Goal: Download file/media

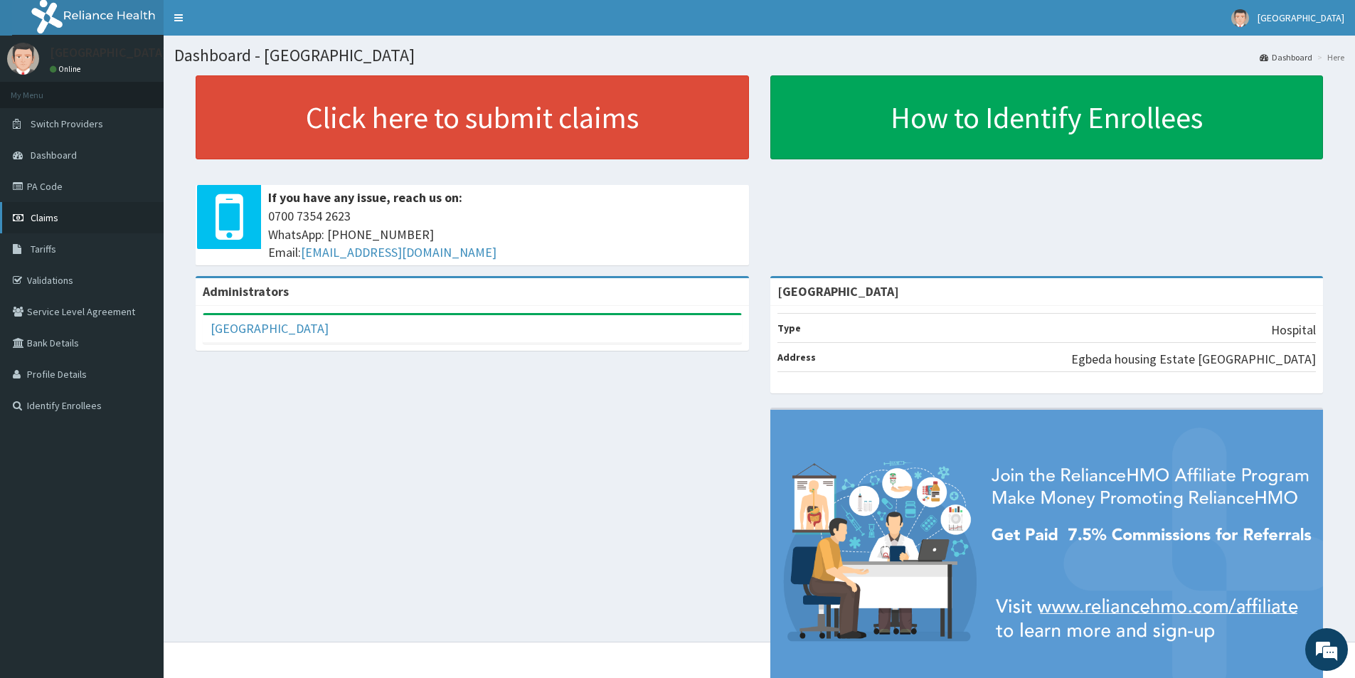
click at [57, 214] on span "Claims" at bounding box center [45, 217] width 28 height 13
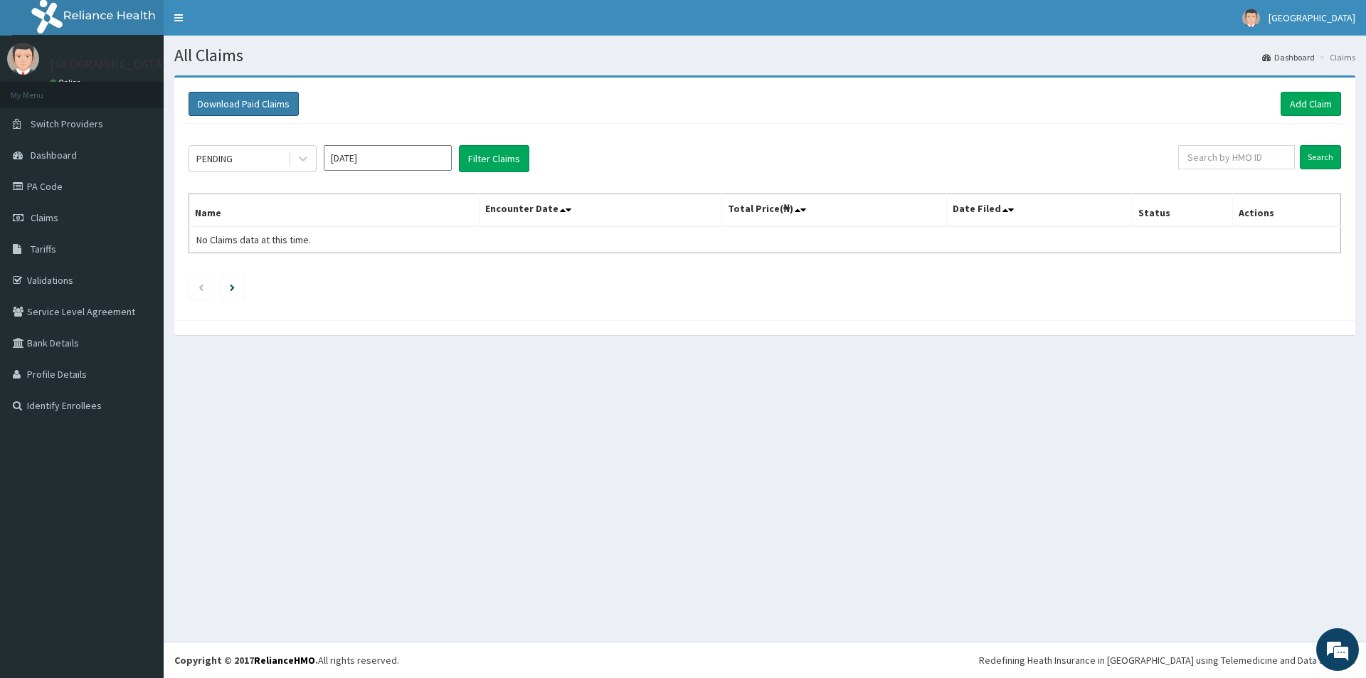
click at [251, 104] on button "Download Paid Claims" at bounding box center [243, 104] width 110 height 24
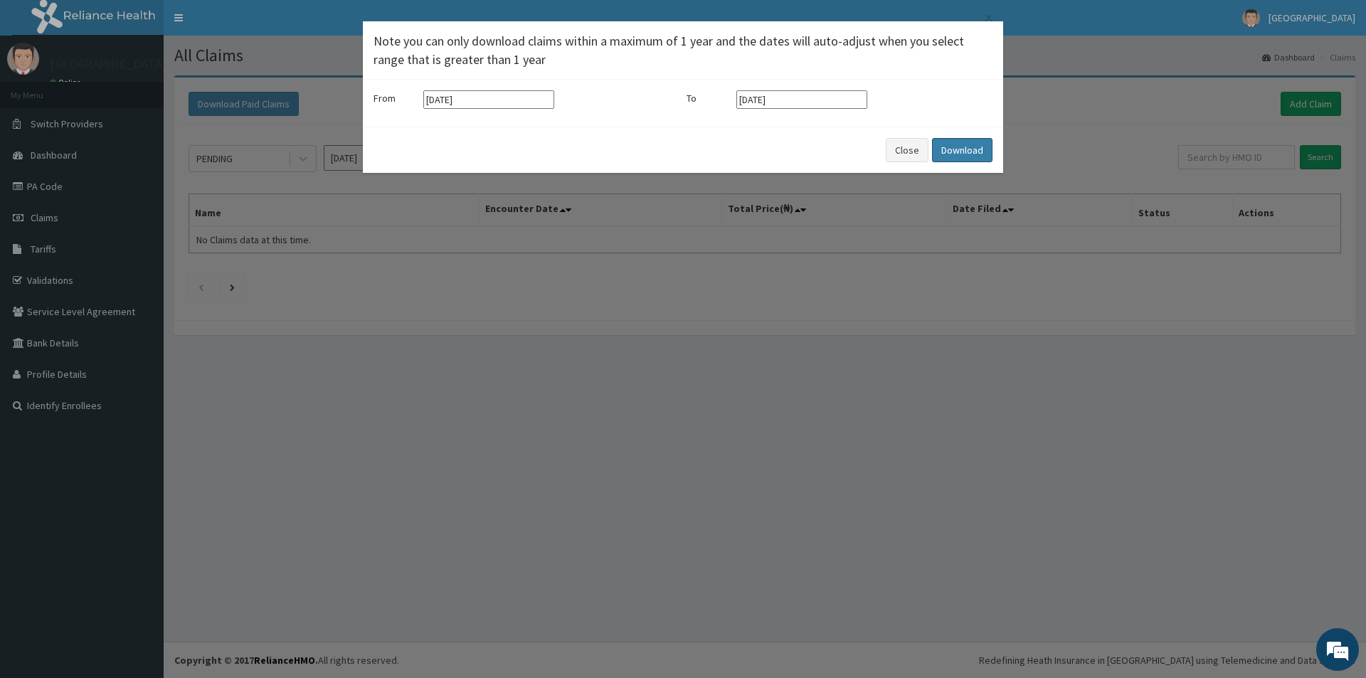
click at [954, 152] on button "Download" at bounding box center [962, 150] width 60 height 24
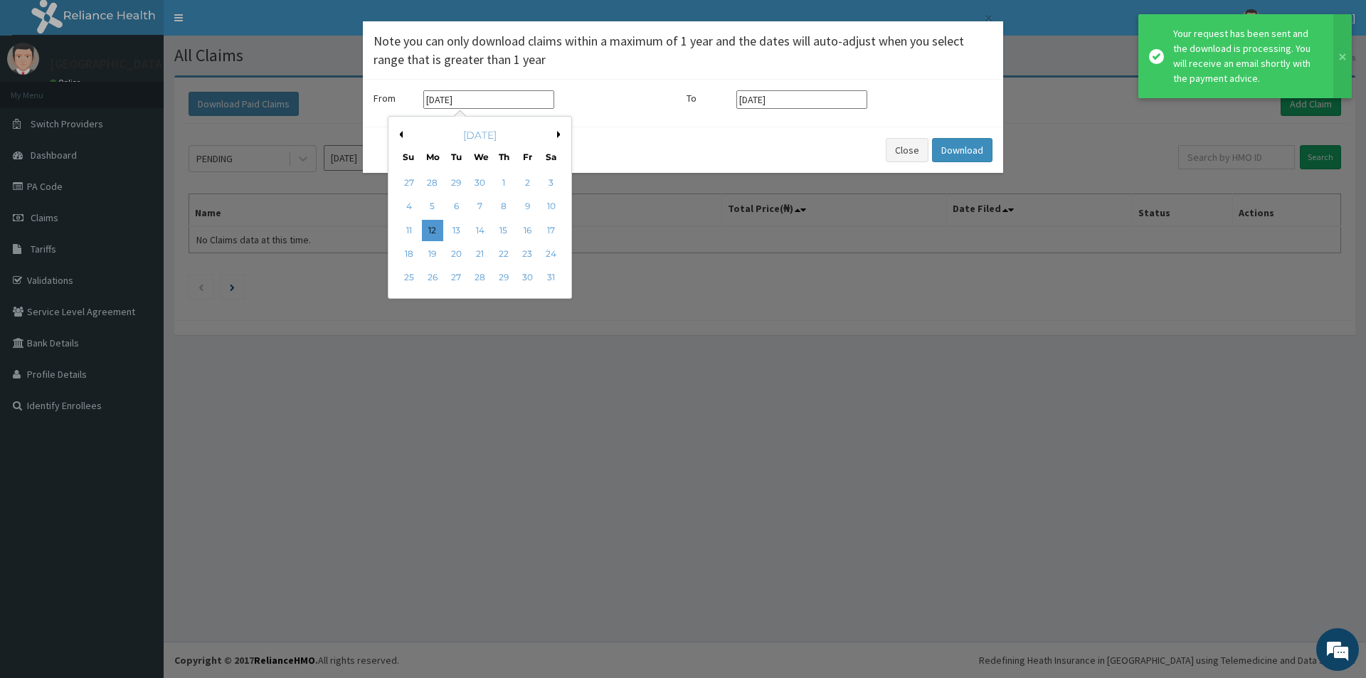
click at [475, 95] on input "12-05-2025" at bounding box center [488, 99] width 131 height 18
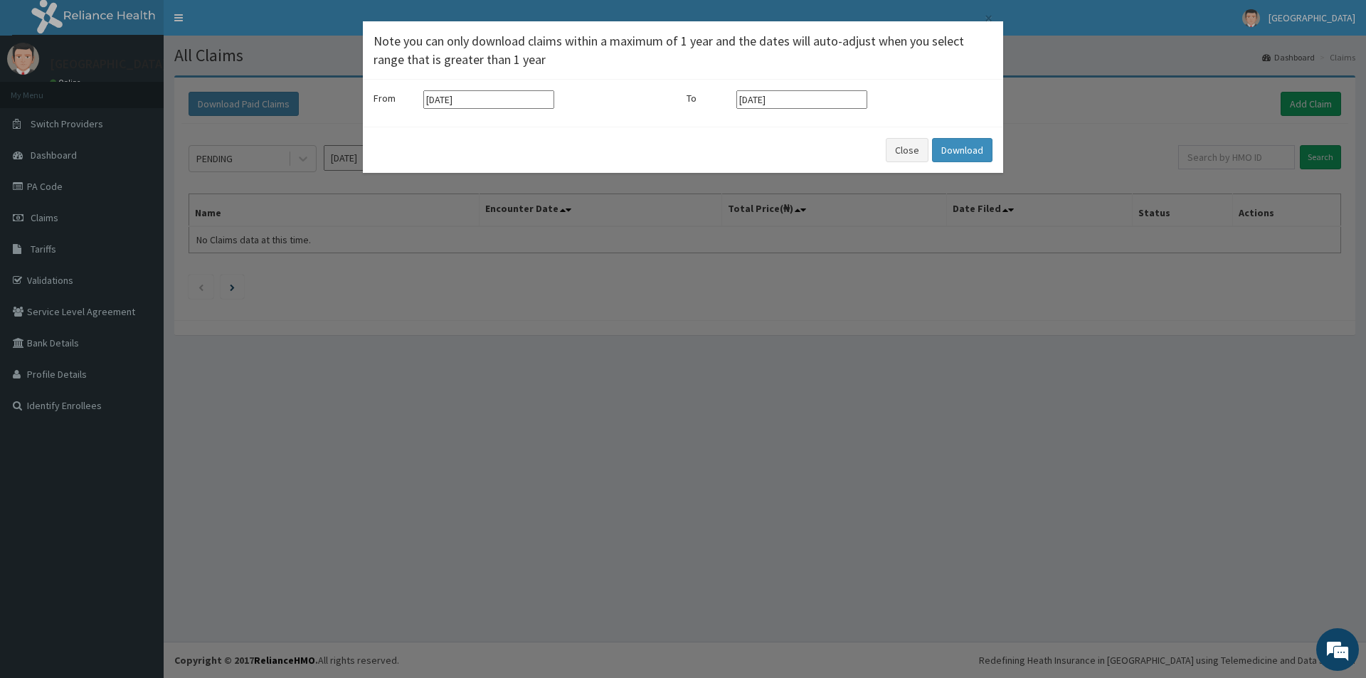
click at [808, 275] on div "× Note you can only download claims within a maximum of 1 year and the dates wi…" at bounding box center [683, 339] width 1366 height 678
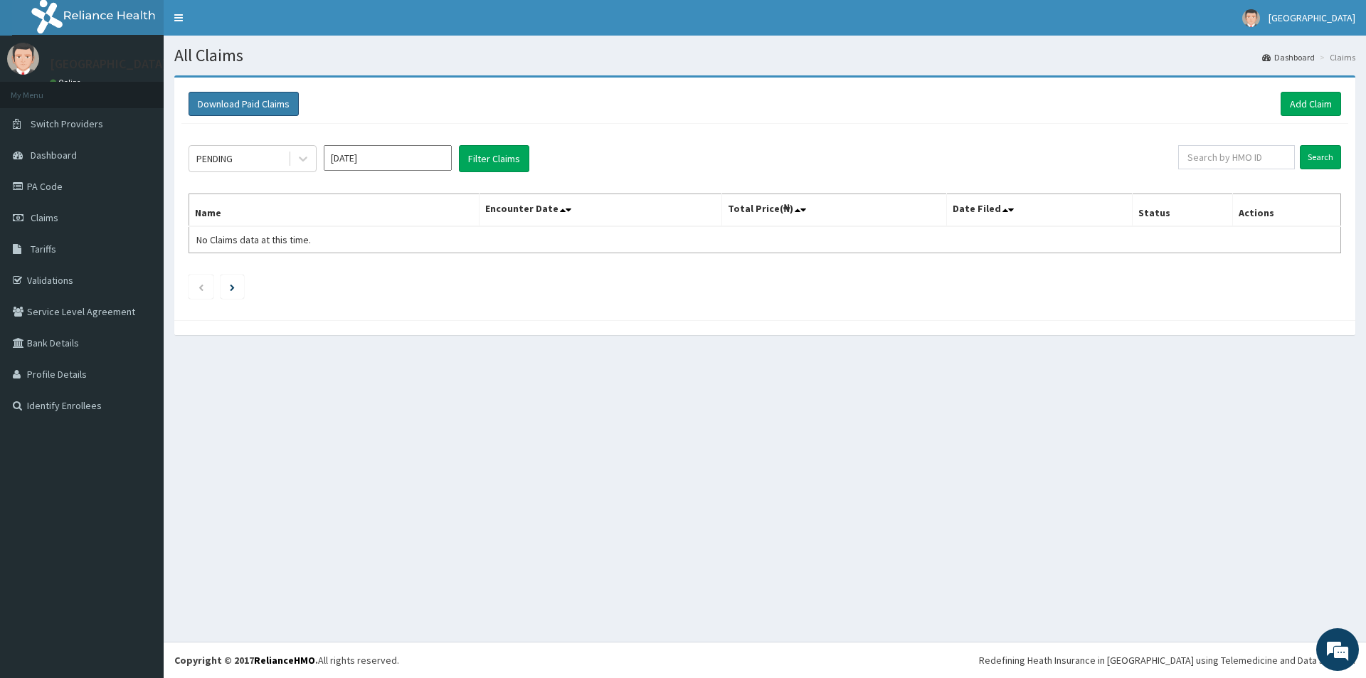
click at [244, 102] on button "Download Paid Claims" at bounding box center [243, 104] width 110 height 24
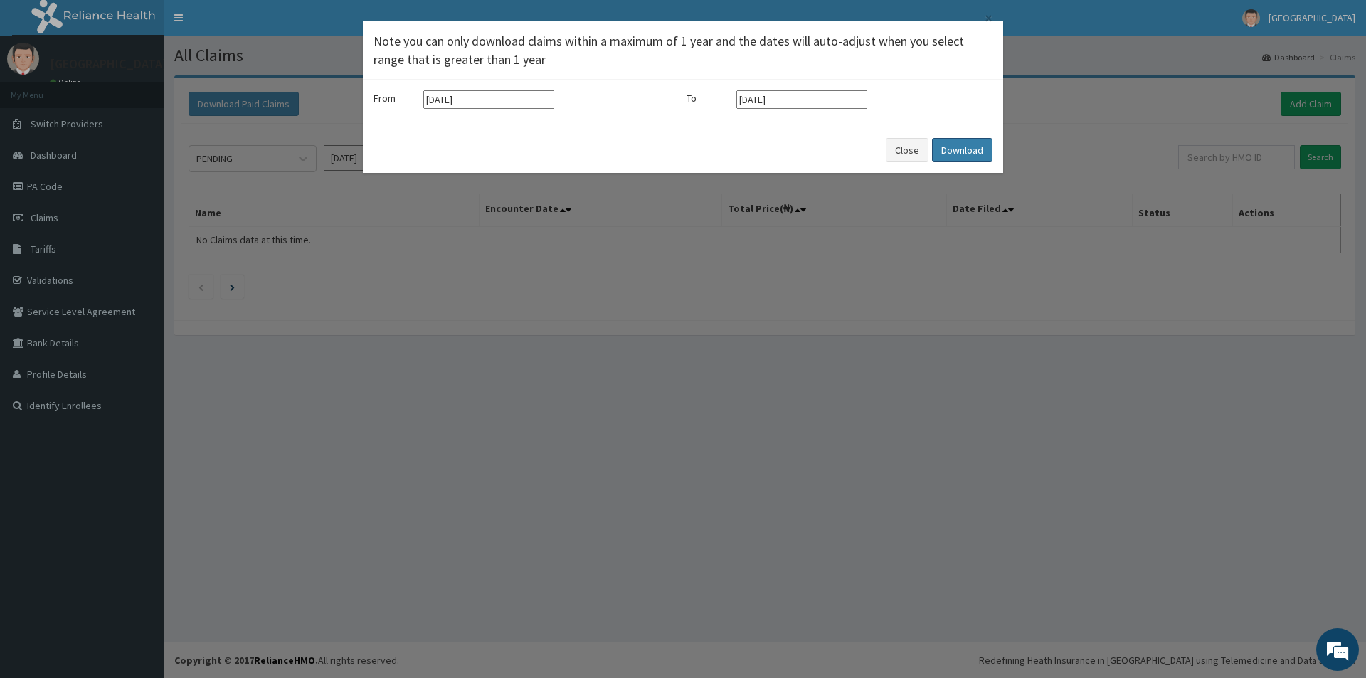
click at [953, 151] on button "Download" at bounding box center [962, 150] width 60 height 24
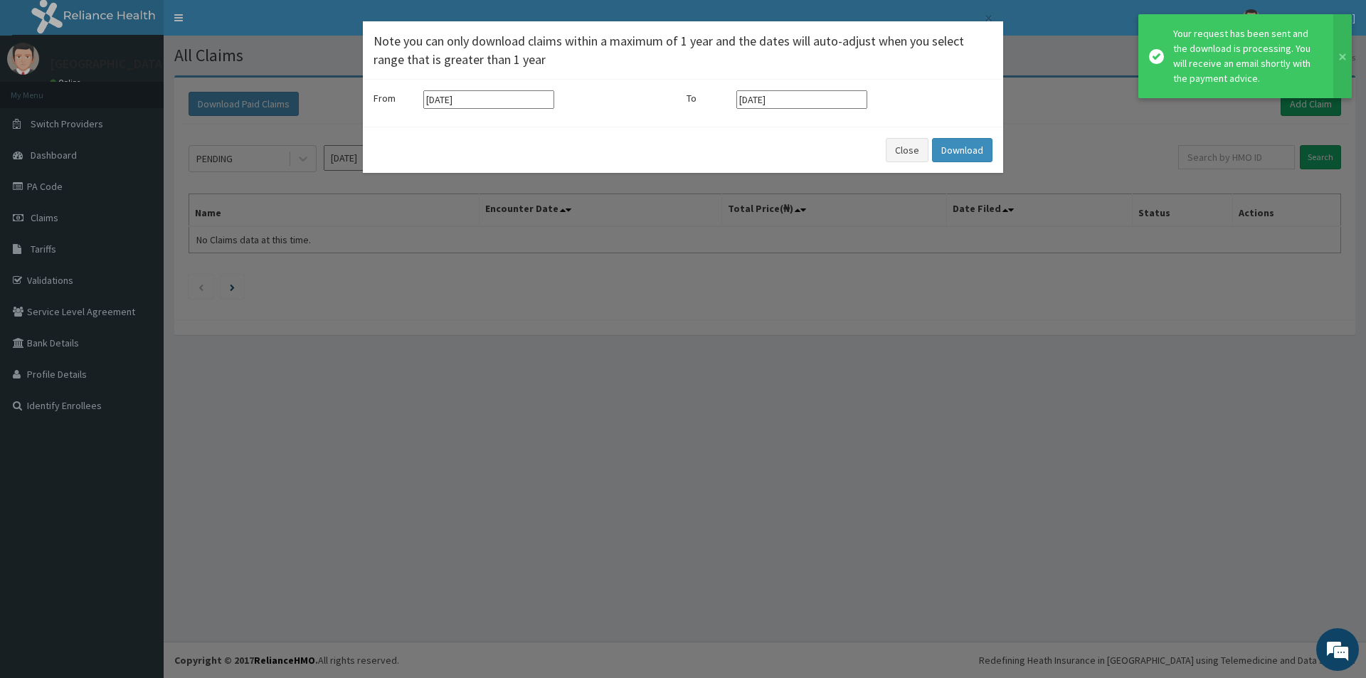
click at [1245, 68] on div "Your request has been sent and the download is processing. You will receive an …" at bounding box center [1246, 56] width 147 height 60
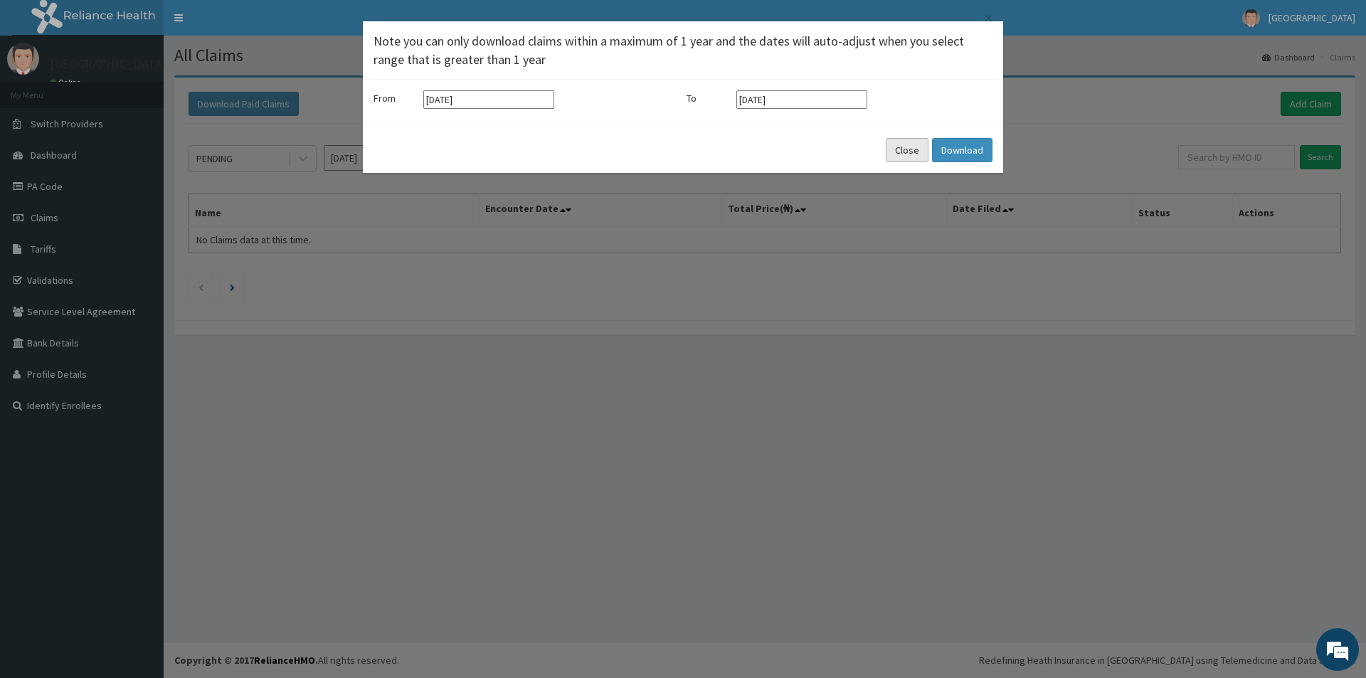
click at [907, 148] on button "Close" at bounding box center [906, 150] width 43 height 24
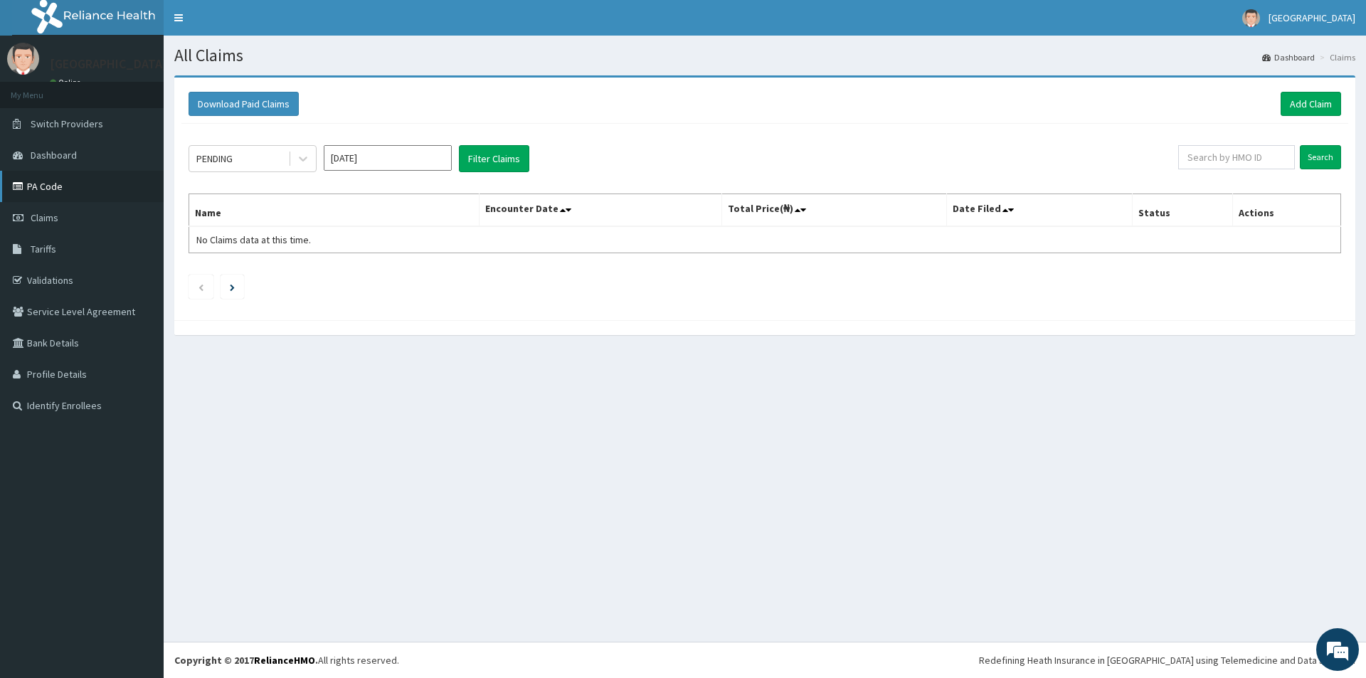
click at [97, 184] on link "PA Code" at bounding box center [82, 186] width 164 height 31
